Goal: Task Accomplishment & Management: Manage account settings

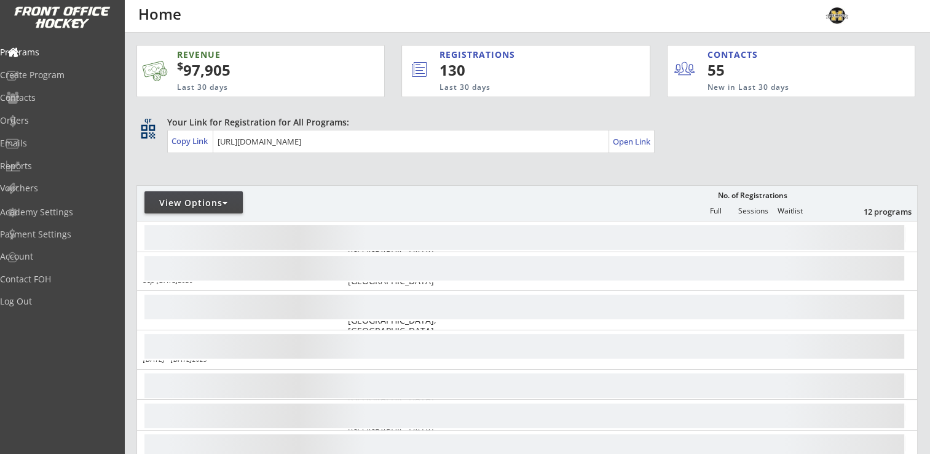
scroll to position [184, 0]
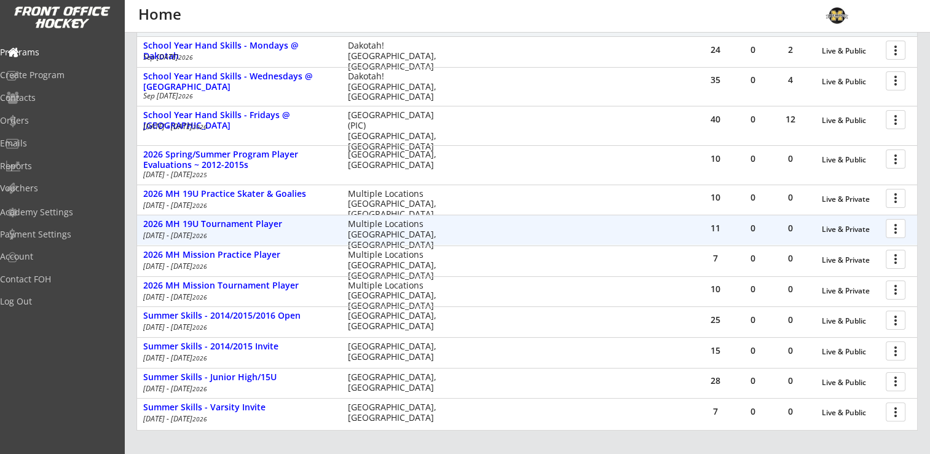
click at [896, 226] on div at bounding box center [898, 228] width 22 height 22
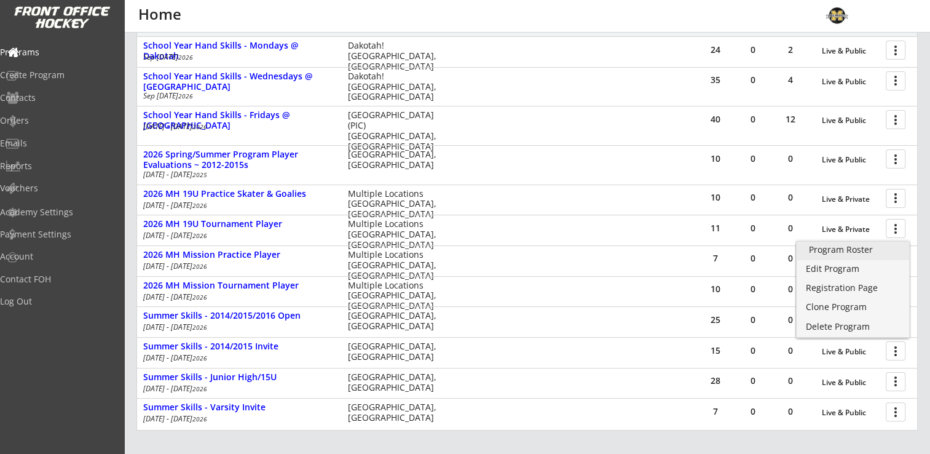
drag, startPoint x: 844, startPoint y: 245, endPoint x: 851, endPoint y: 249, distance: 7.7
click at [844, 245] on div "Program Roster" at bounding box center [853, 249] width 88 height 9
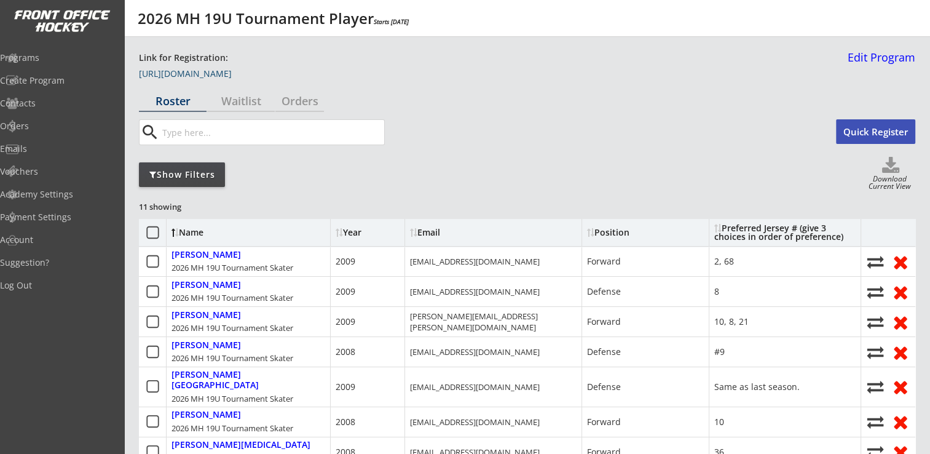
click at [262, 76] on link "https://frontofficehockey.com/program/1755279430068x951405597060759600" at bounding box center [200, 76] width 123 height 14
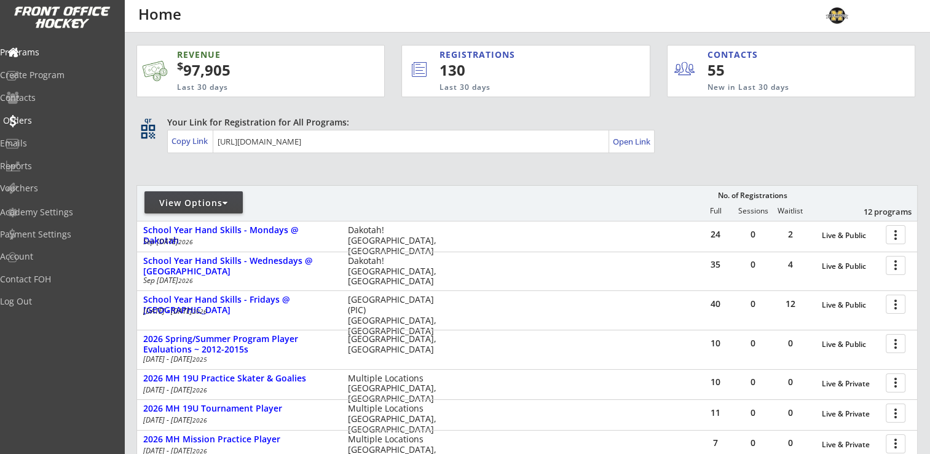
click at [47, 120] on div "Orders" at bounding box center [58, 120] width 111 height 9
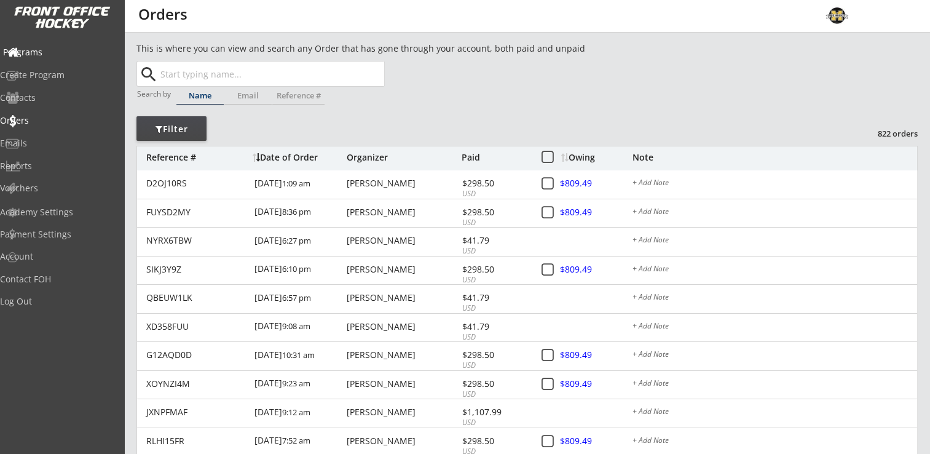
click at [60, 58] on div "Programs" at bounding box center [58, 53] width 117 height 22
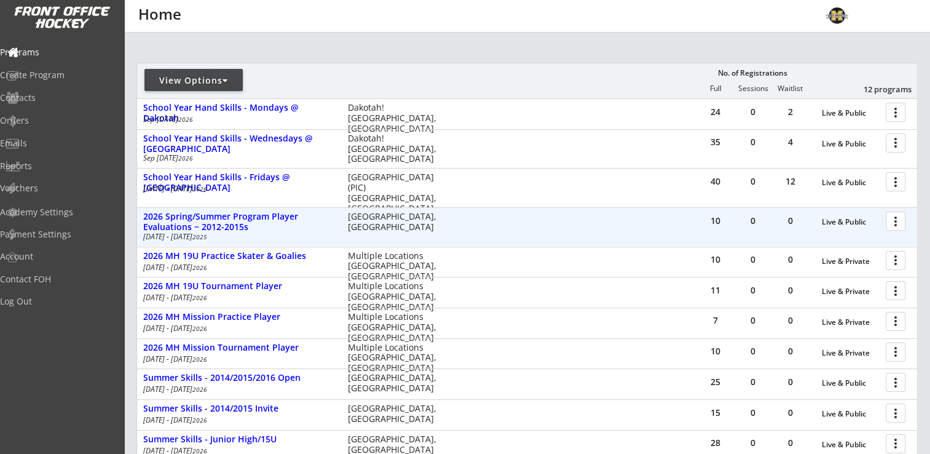
scroll to position [123, 0]
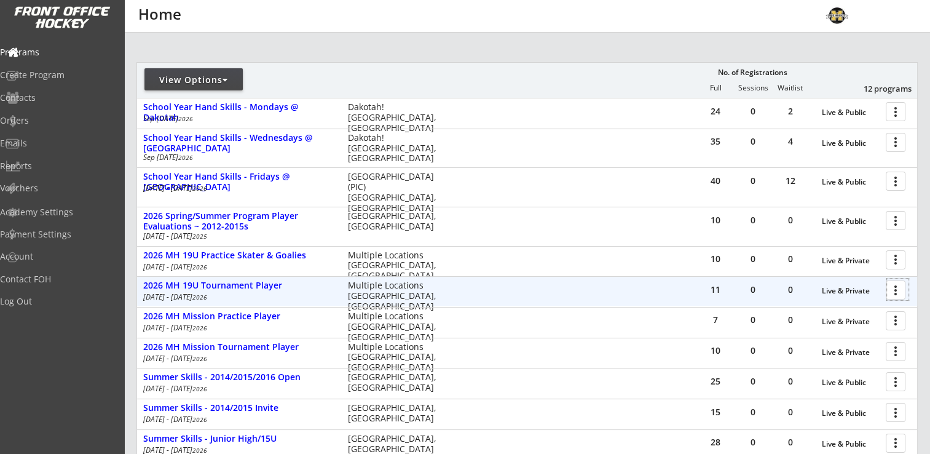
click at [899, 291] on div at bounding box center [898, 289] width 22 height 22
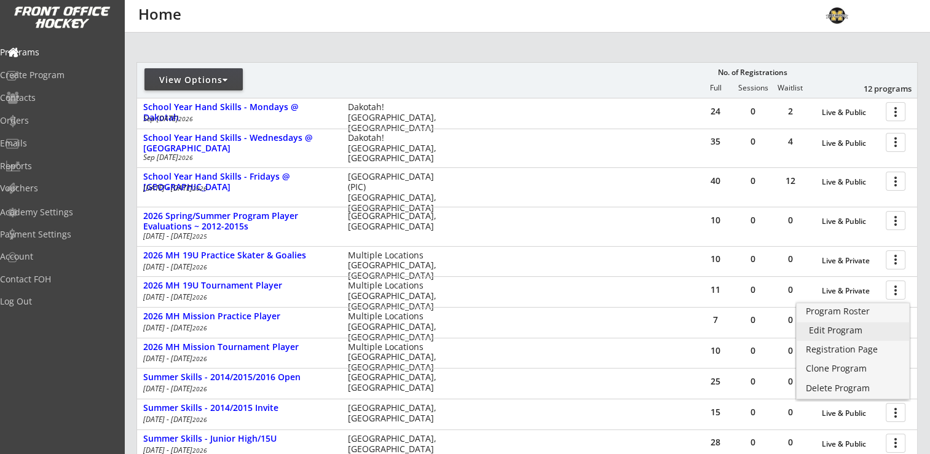
click at [846, 327] on div "Edit Program" at bounding box center [853, 330] width 88 height 9
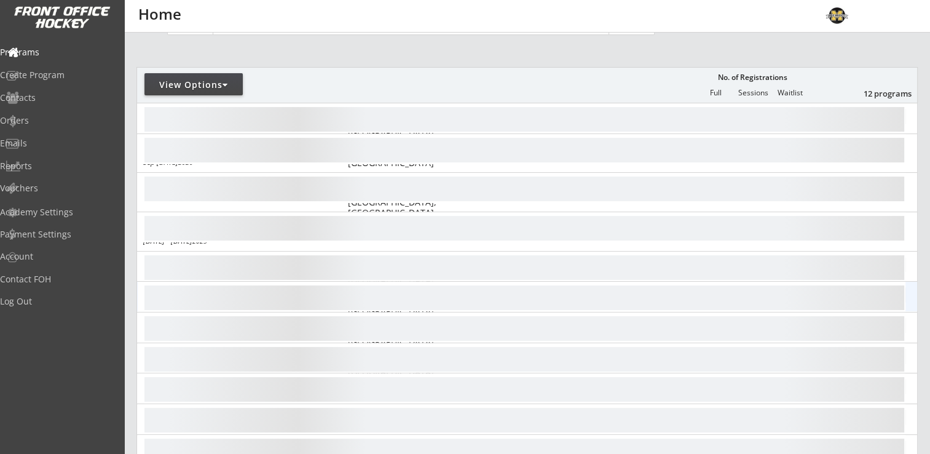
scroll to position [123, 0]
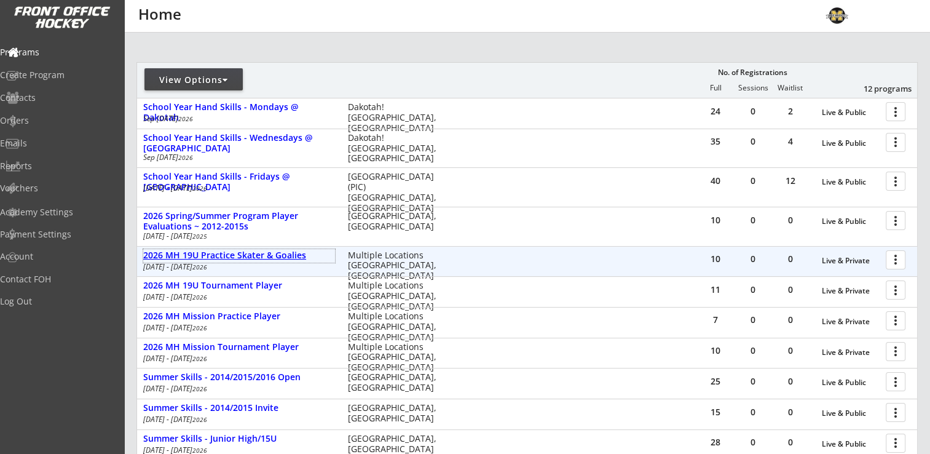
click at [210, 257] on div "2026 MH 19U Practice Skater & Goalies" at bounding box center [239, 255] width 192 height 10
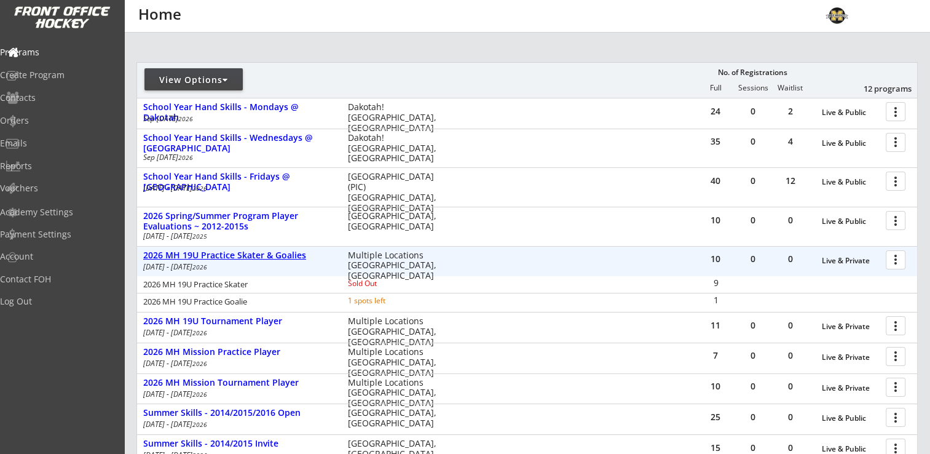
click at [218, 252] on div "2026 MH 19U Practice Skater & Goalies" at bounding box center [239, 255] width 192 height 10
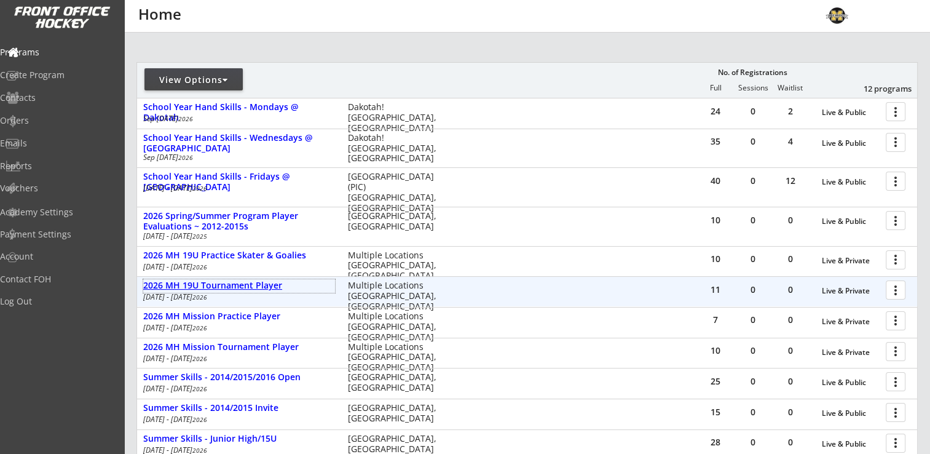
click at [224, 286] on div "2026 MH 19U Tournament Player" at bounding box center [239, 285] width 192 height 10
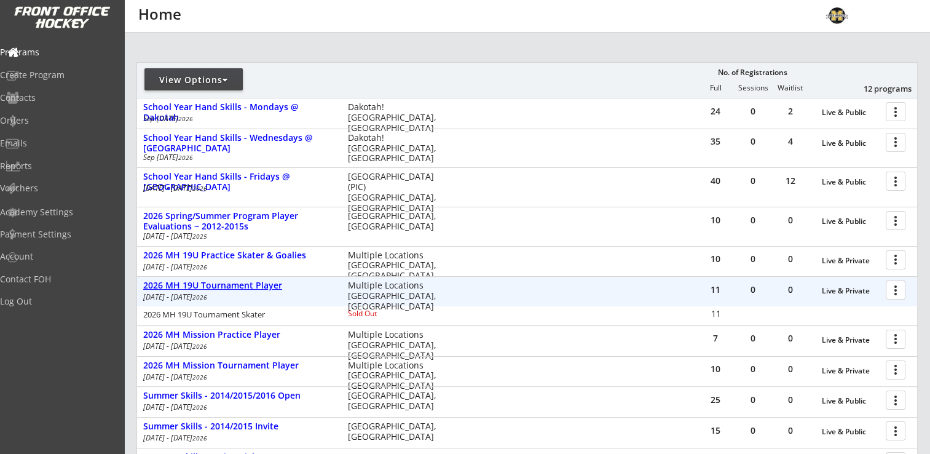
click at [224, 286] on div "2026 MH 19U Tournament Player" at bounding box center [239, 285] width 192 height 10
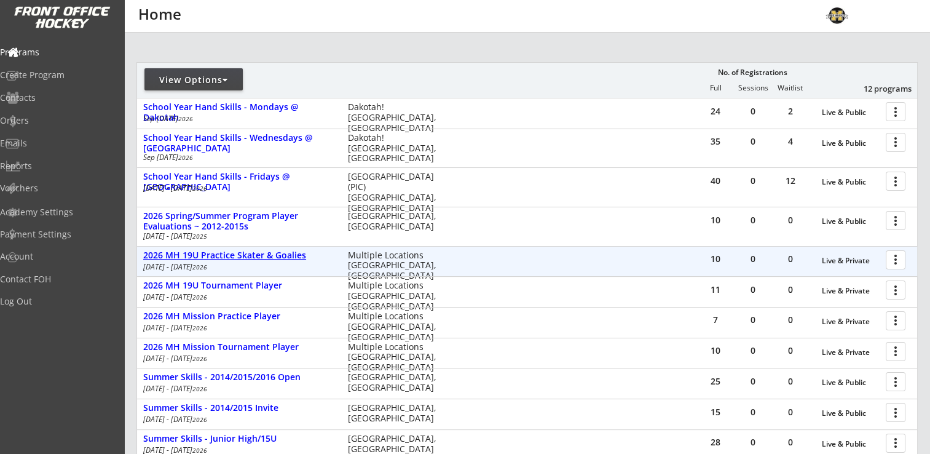
click at [240, 252] on div "2026 MH 19U Practice Skater & Goalies" at bounding box center [239, 255] width 192 height 10
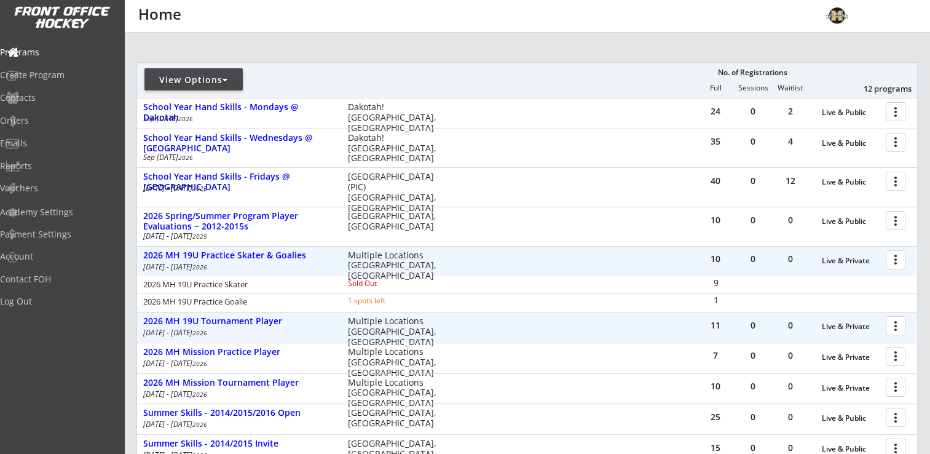
click at [229, 312] on div "11 0 0 Live & Private more_vert 2026 MH 19U Tournament Player Mar 8 - Aug 30 20…" at bounding box center [527, 327] width 780 height 30
click at [175, 316] on div "2026 MH 19U Tournament Player" at bounding box center [239, 321] width 192 height 10
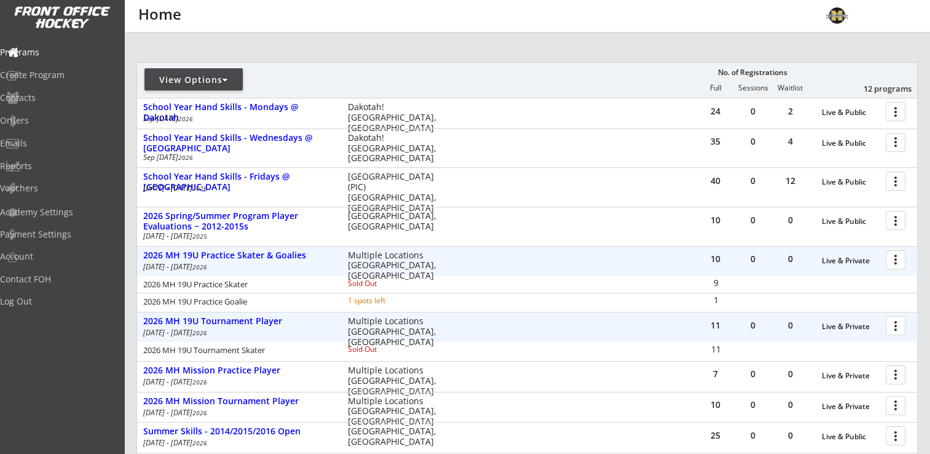
click at [893, 326] on div at bounding box center [898, 325] width 22 height 22
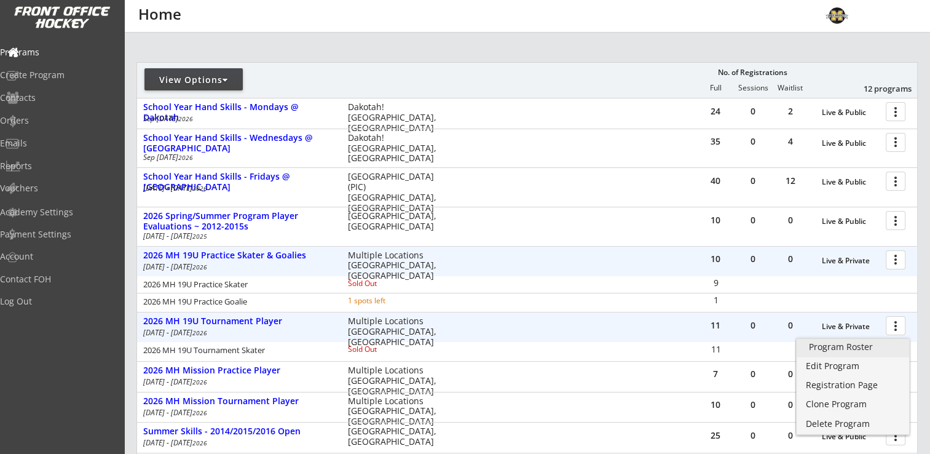
click at [865, 349] on div "Program Roster" at bounding box center [853, 346] width 88 height 9
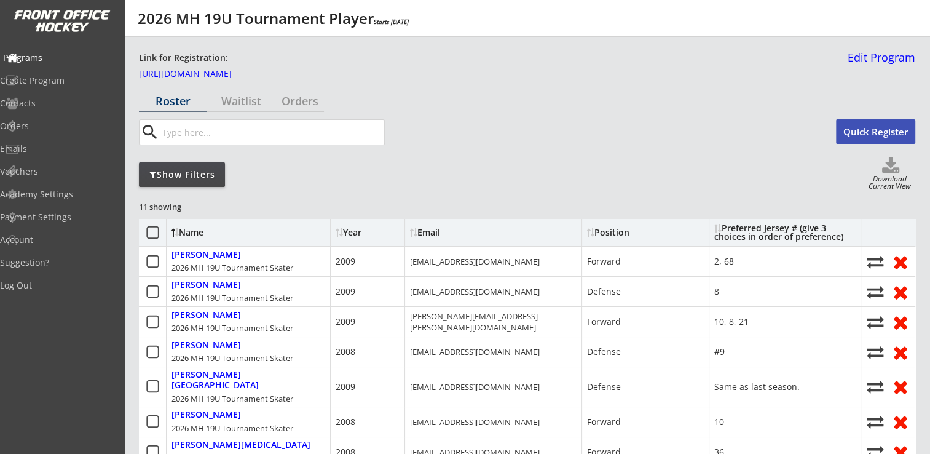
click at [56, 61] on div "Programs" at bounding box center [58, 57] width 111 height 9
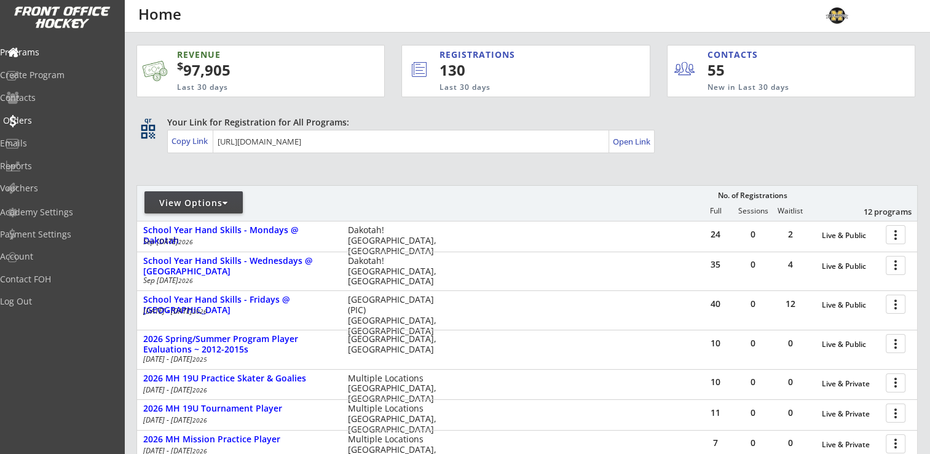
drag, startPoint x: 35, startPoint y: 119, endPoint x: 47, endPoint y: 107, distance: 16.5
click at [35, 119] on div "Orders" at bounding box center [58, 120] width 111 height 9
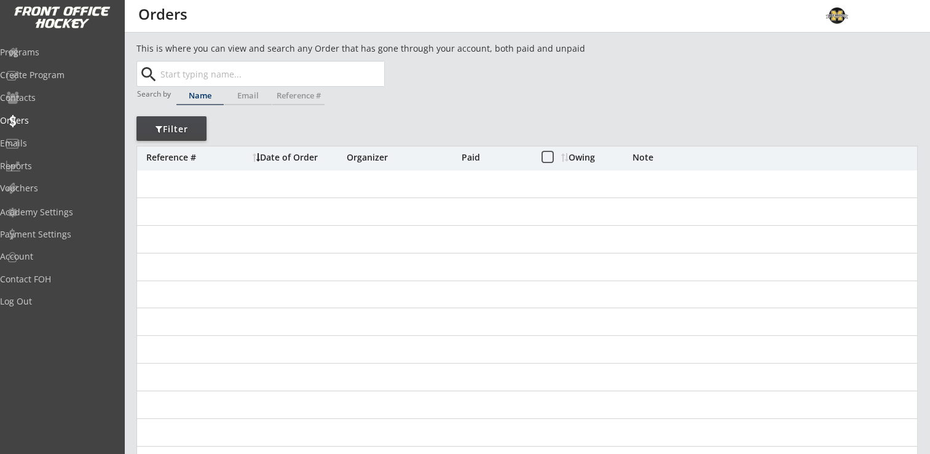
click at [221, 76] on input "text" at bounding box center [271, 73] width 226 height 25
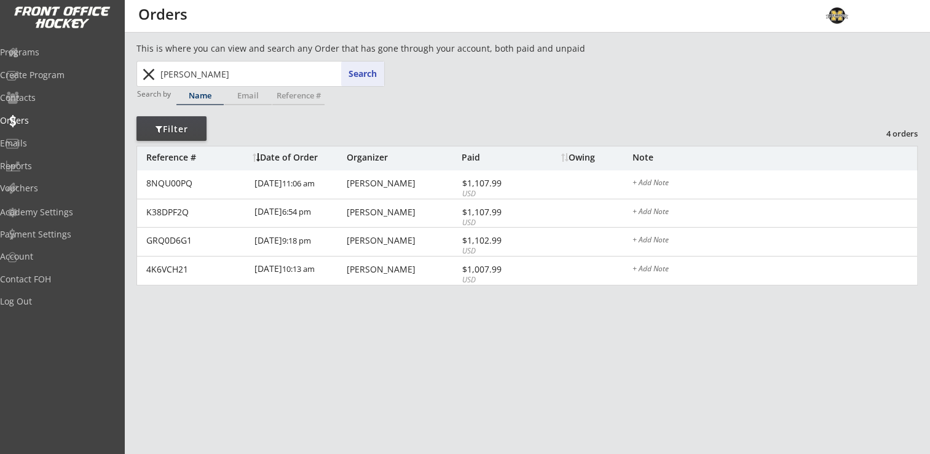
drag, startPoint x: 195, startPoint y: 73, endPoint x: 149, endPoint y: 73, distance: 46.1
click at [149, 73] on div "krieg krieg Search close" at bounding box center [261, 73] width 246 height 25
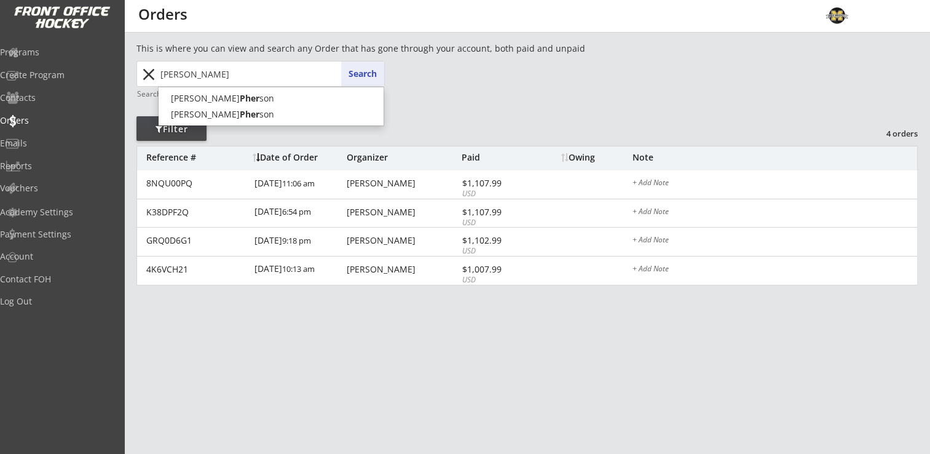
type input "pherson"
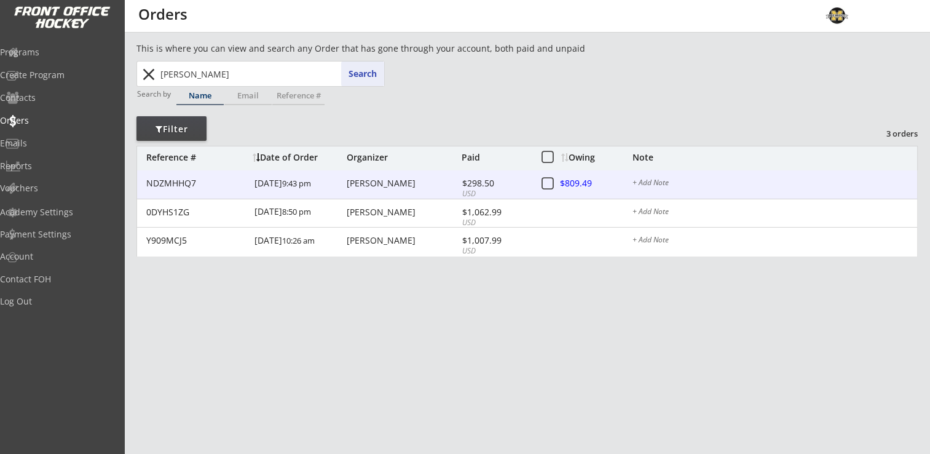
click at [370, 185] on div "Jon Pherson" at bounding box center [403, 183] width 112 height 9
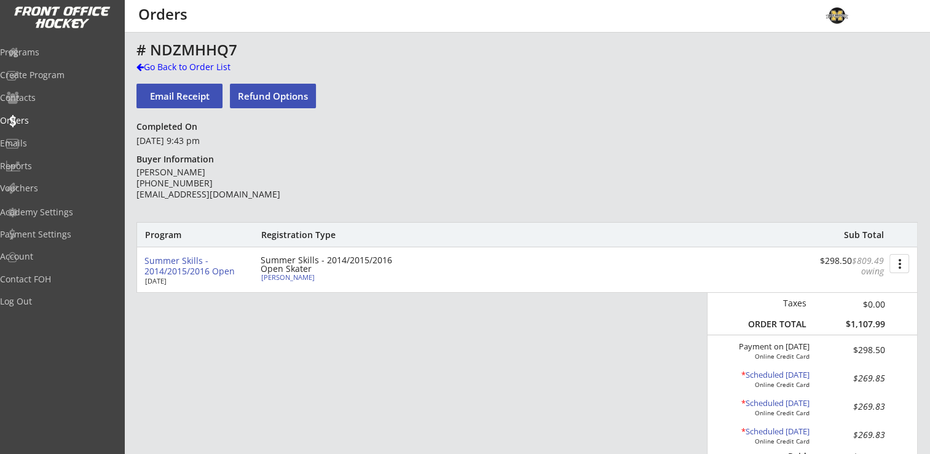
click at [291, 282] on div "Summer Skills - 2014/2015/2016 Open Jun 8, 2026 Summer Skills - 2014/2015/2016 …" at bounding box center [527, 269] width 780 height 45
click at [294, 278] on div "Nora Pherson" at bounding box center [329, 277] width 137 height 7
select select ""Youth Large""
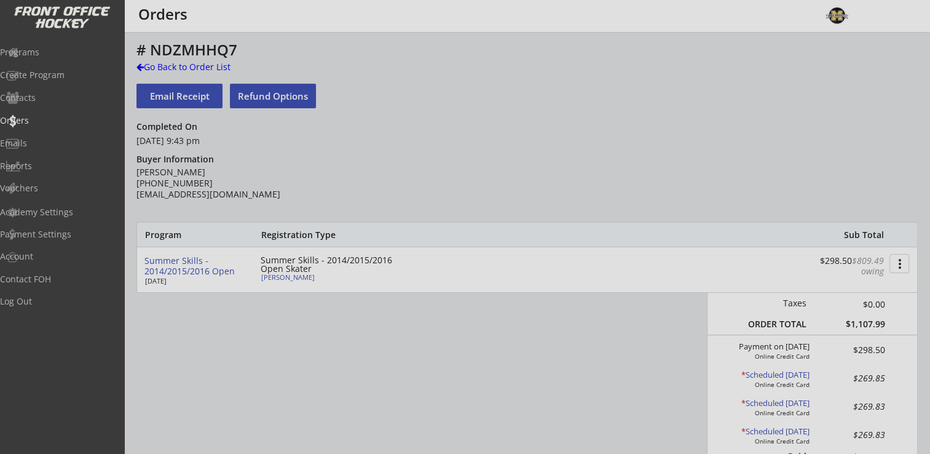
type input "Female"
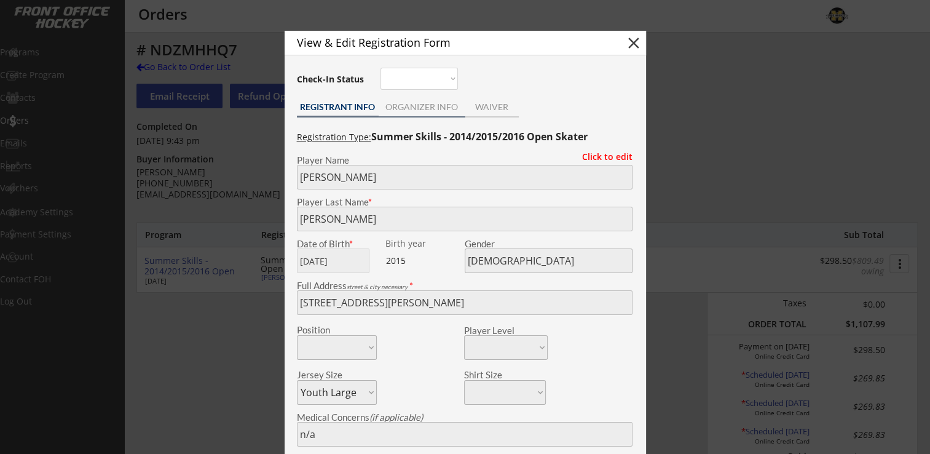
click at [433, 108] on div "ORGANIZER INFO" at bounding box center [422, 107] width 87 height 9
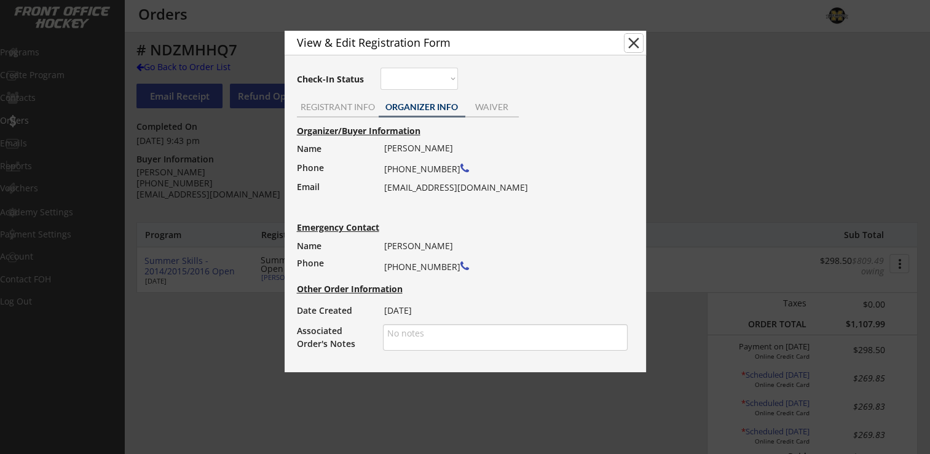
click at [634, 44] on button "close" at bounding box center [634, 43] width 18 height 18
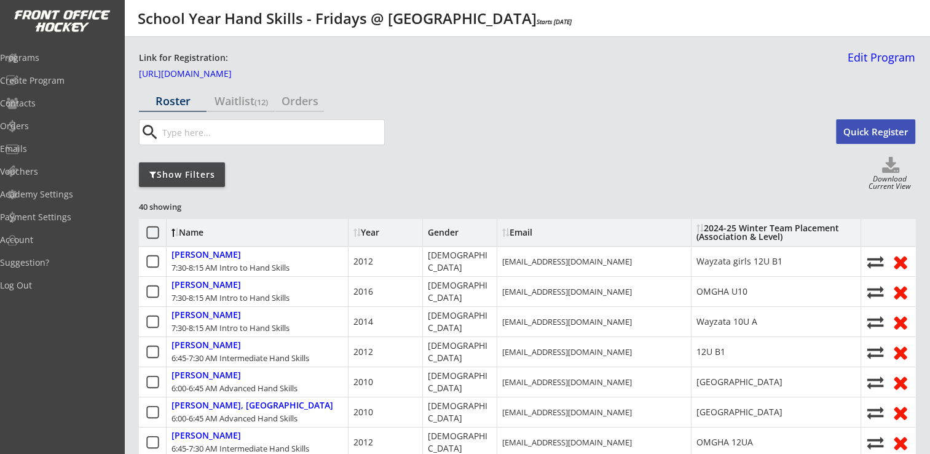
click at [896, 170] on use at bounding box center [890, 165] width 17 height 16
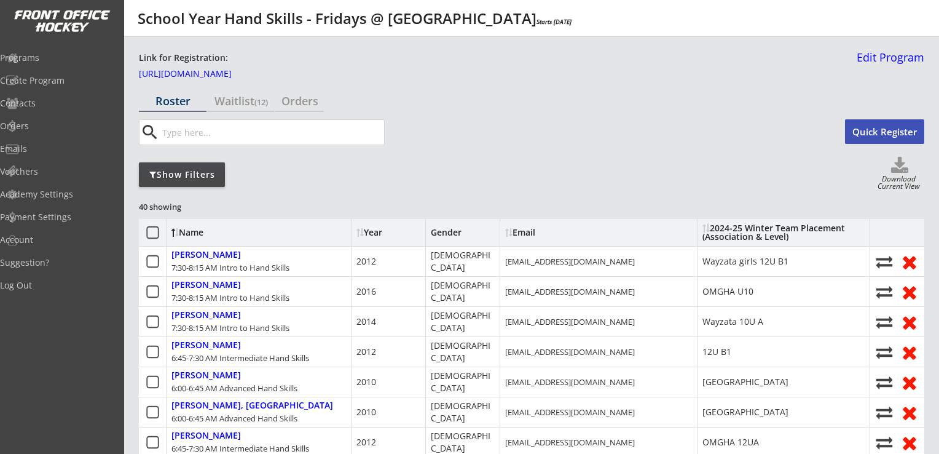
select select ""Player Info""
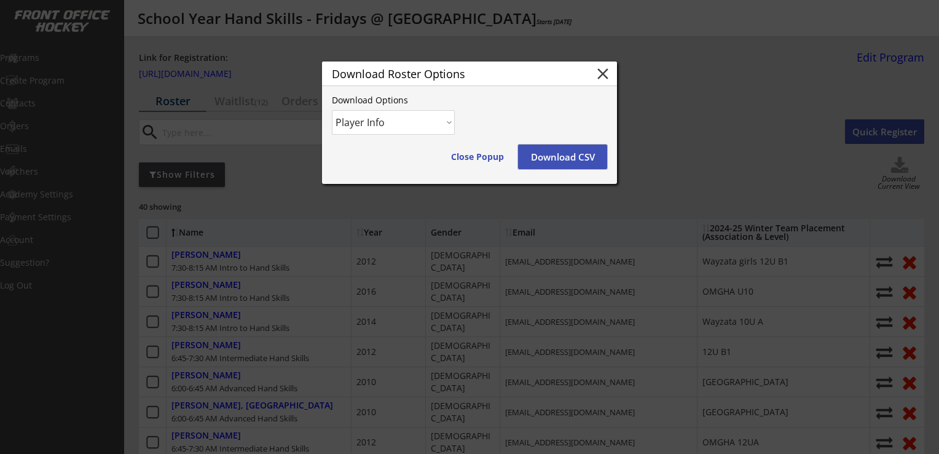
click at [561, 156] on button "Download CSV" at bounding box center [562, 156] width 89 height 25
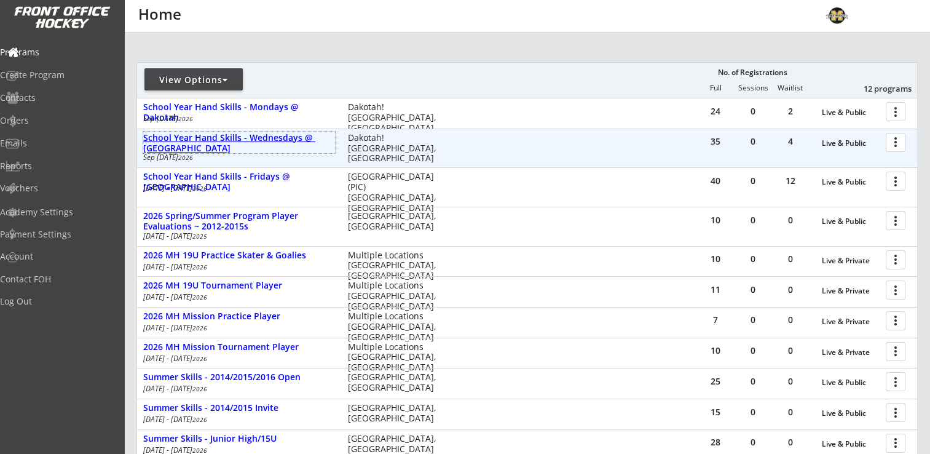
click at [272, 139] on div "School Year Hand Skills - Wednesdays @ [GEOGRAPHIC_DATA]" at bounding box center [239, 143] width 192 height 21
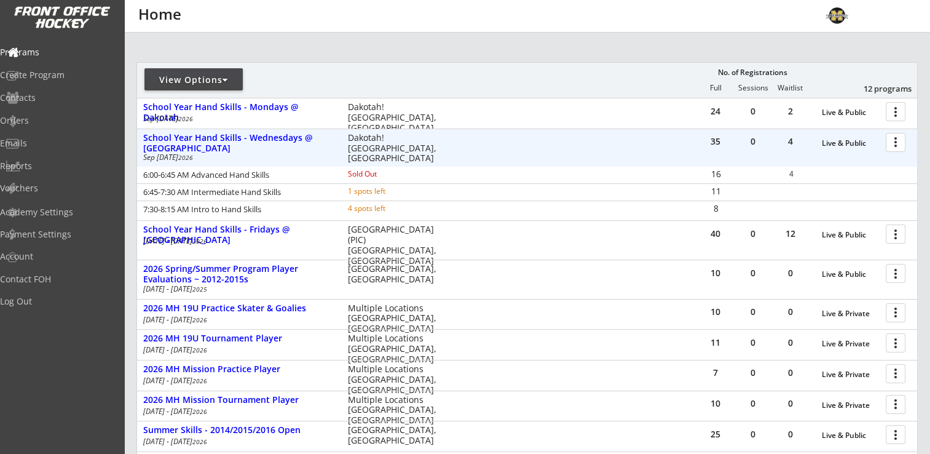
click at [894, 139] on div at bounding box center [898, 142] width 22 height 22
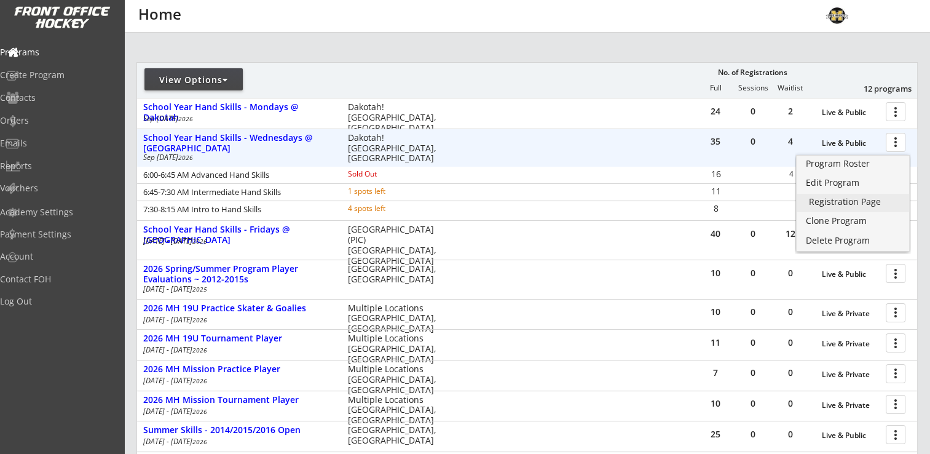
click at [851, 202] on div "Registration Page" at bounding box center [853, 201] width 88 height 9
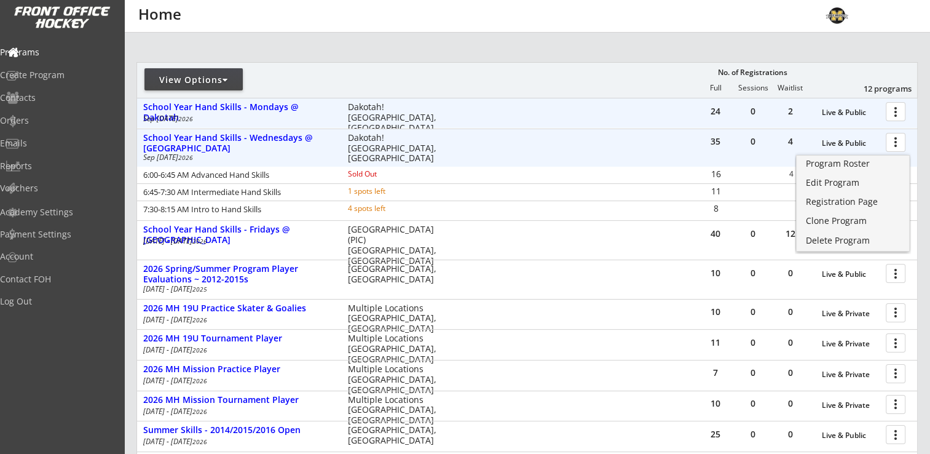
click at [902, 109] on div at bounding box center [898, 111] width 22 height 22
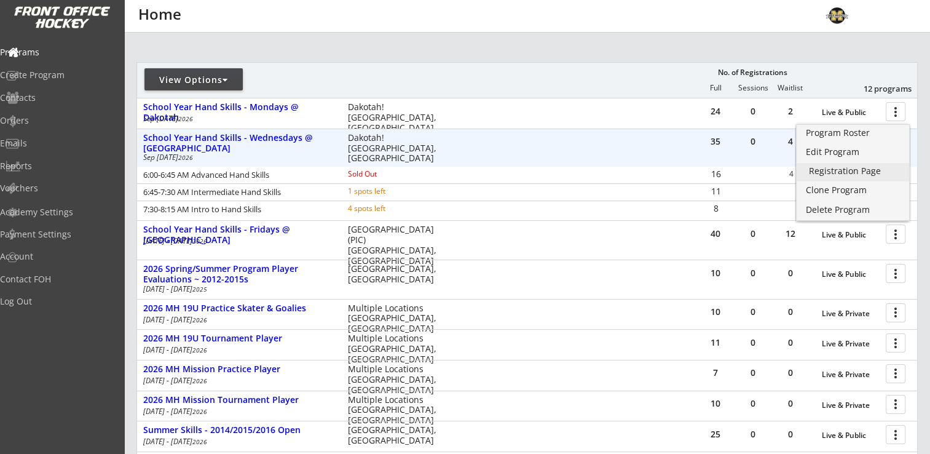
click at [854, 167] on div "Registration Page" at bounding box center [853, 171] width 88 height 9
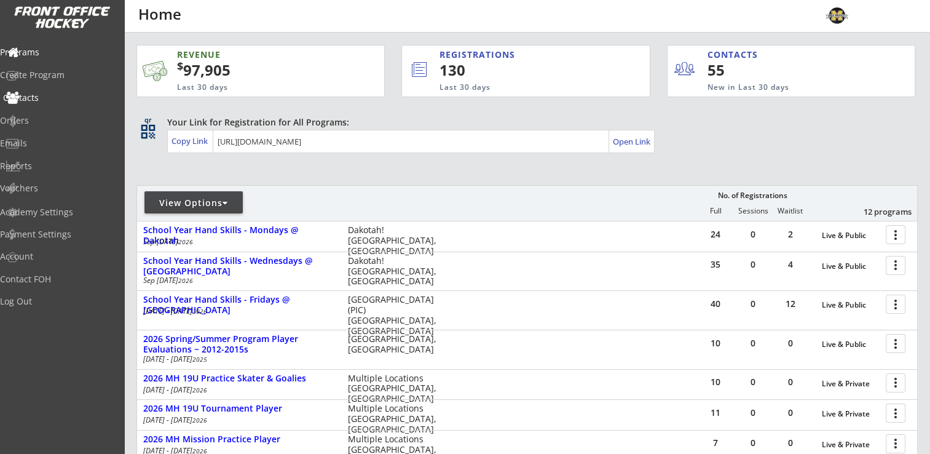
click at [43, 97] on div "Contacts" at bounding box center [58, 97] width 111 height 9
select select ""Players""
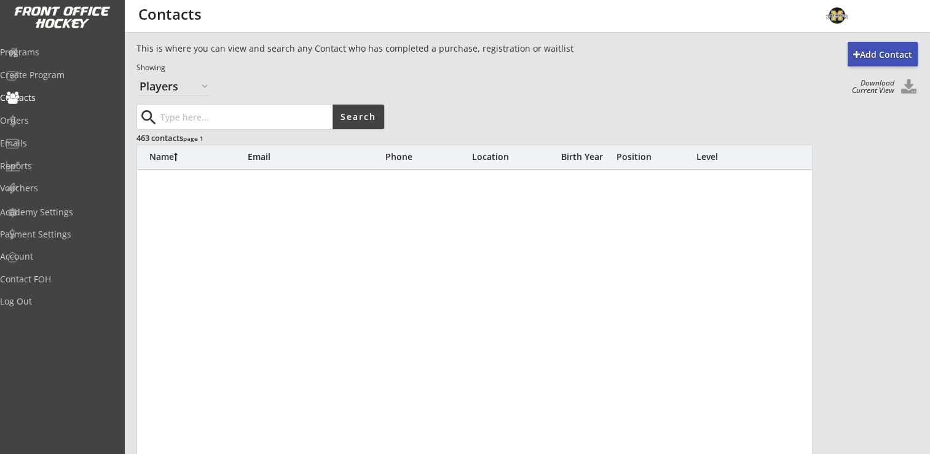
click at [216, 117] on input "input" at bounding box center [245, 117] width 175 height 25
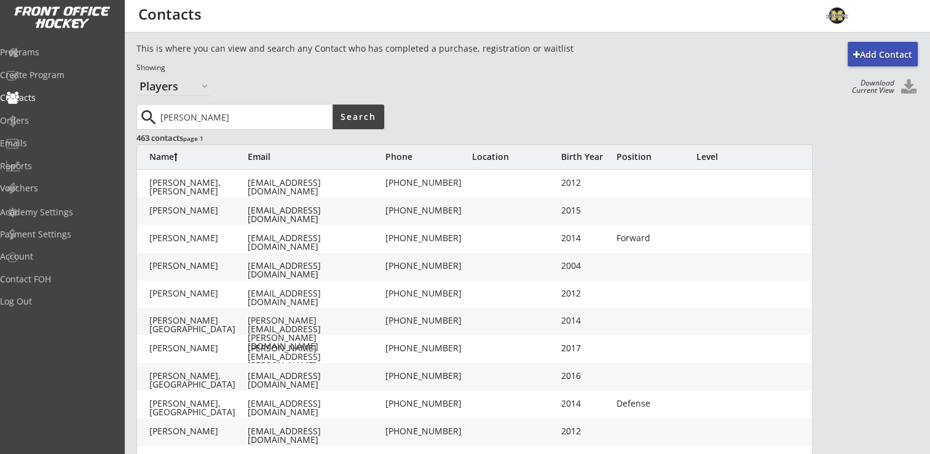
type input "[PERSON_NAME]"
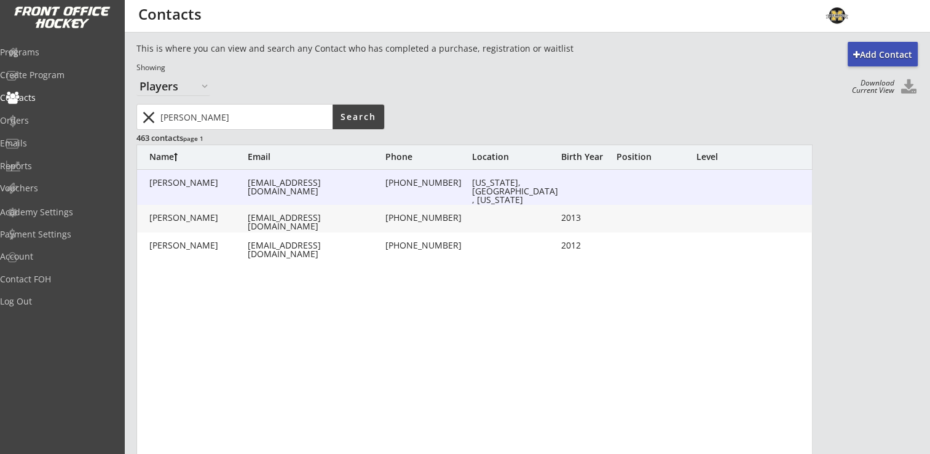
click at [175, 182] on div "[PERSON_NAME]" at bounding box center [198, 182] width 98 height 9
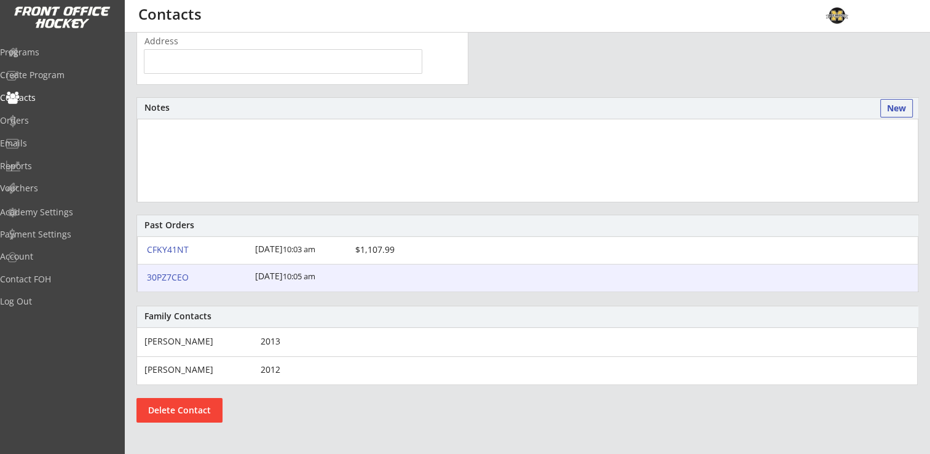
scroll to position [317, 0]
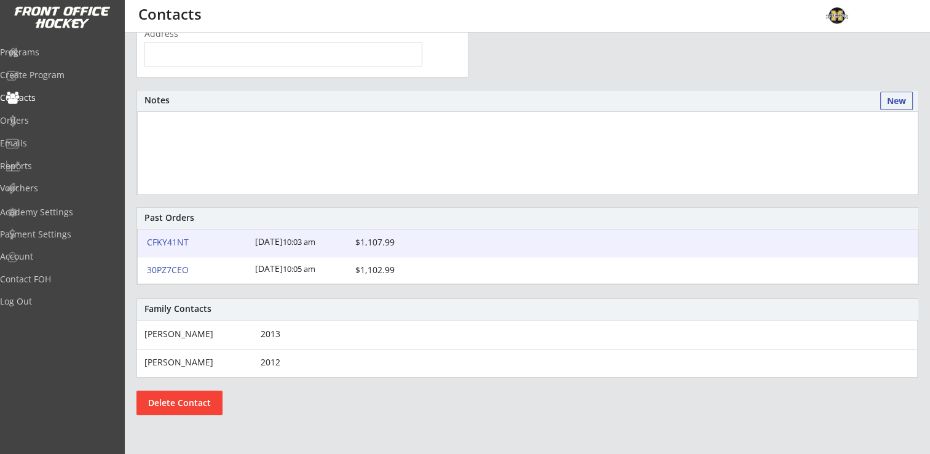
click at [169, 242] on div "CFKY41NT" at bounding box center [197, 242] width 101 height 9
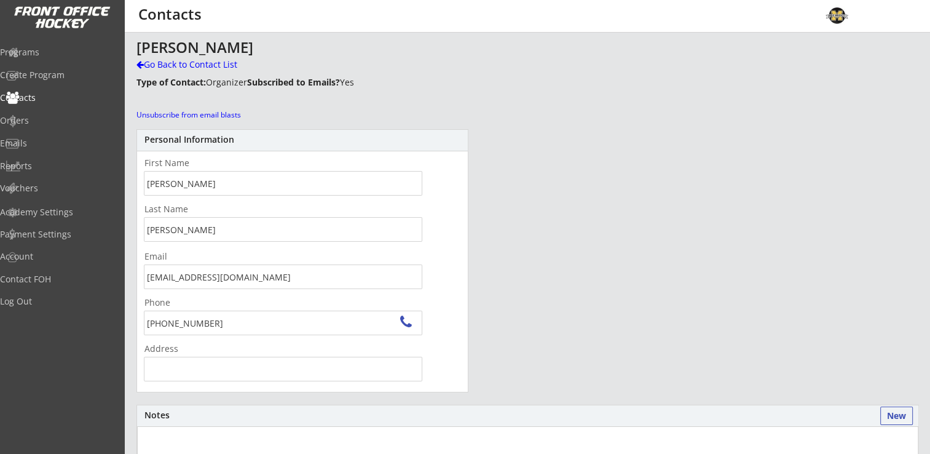
scroll to position [0, 0]
